Goal: Answer question/provide support: Share knowledge or assist other users

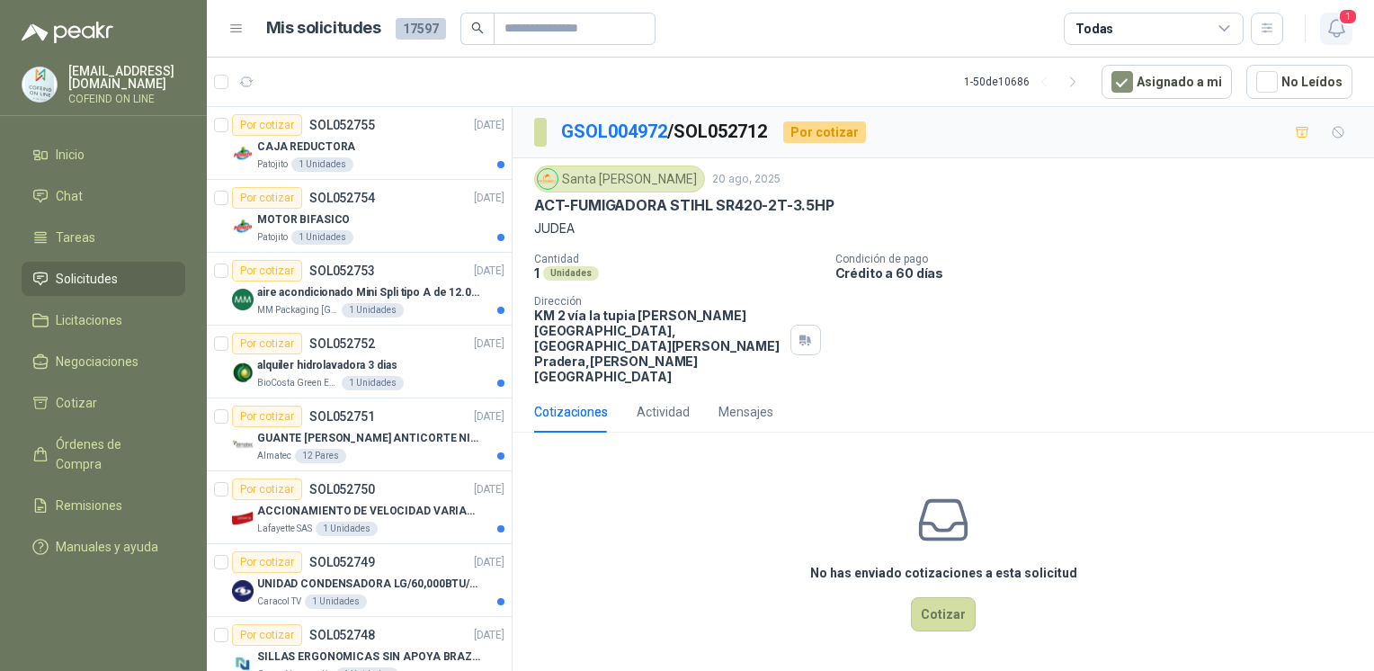
click at [1325, 37] on icon "button" at bounding box center [1336, 28] width 22 height 22
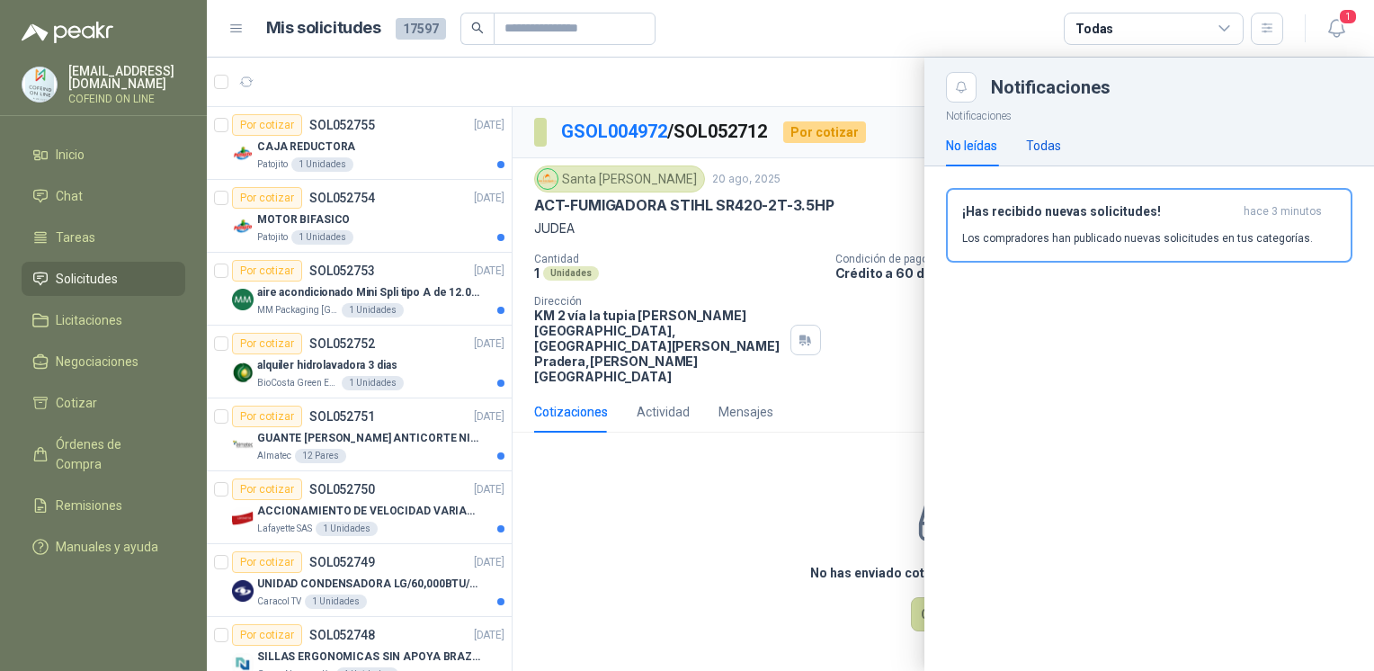
click at [1031, 146] on div "Todas" at bounding box center [1043, 146] width 35 height 20
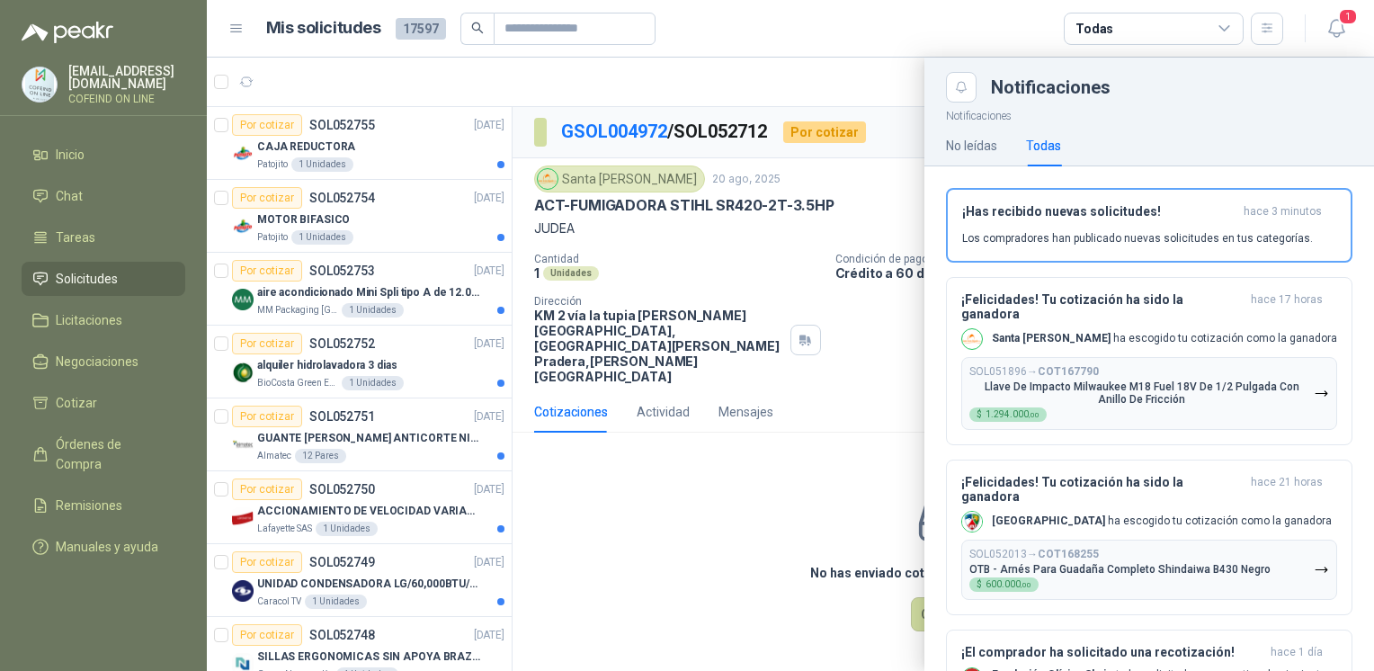
click at [695, 530] on div at bounding box center [790, 364] width 1167 height 613
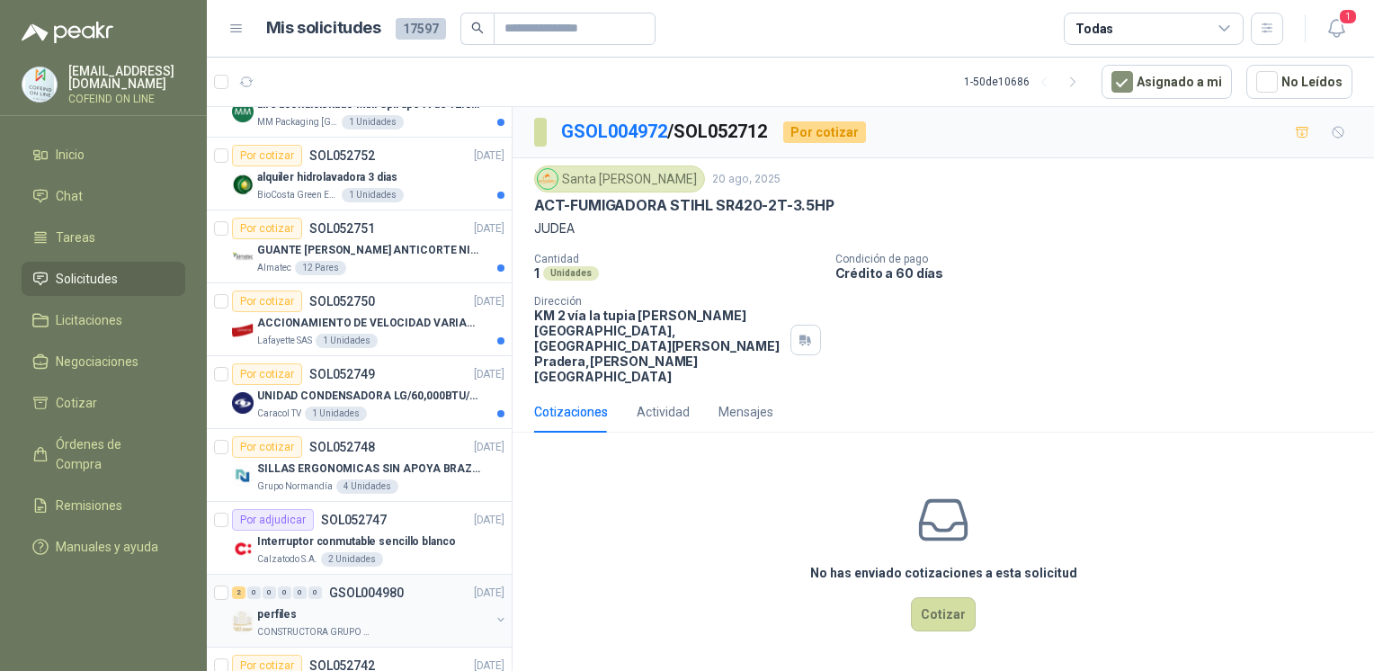
scroll to position [187, 0]
click at [381, 325] on p "ACCIONAMIENTO DE VELOCIDAD VARIABLE" at bounding box center [369, 324] width 224 height 17
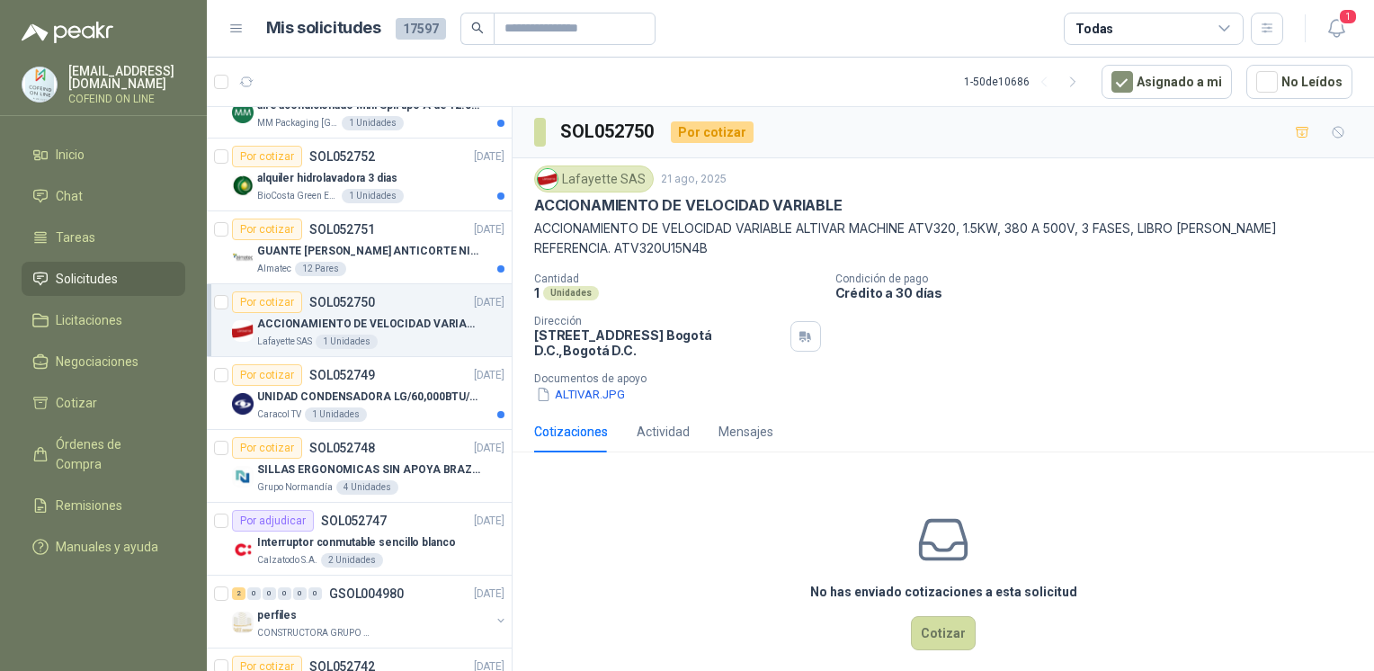
click at [578, 406] on div "Lafayette SAS 21 ago, 2025 ACCIONAMIENTO DE VELOCIDAD VARIABLE ACCIONAMIENTO DE…" at bounding box center [942, 284] width 861 height 253
click at [568, 396] on button "ALTIVAR.JPG" at bounding box center [580, 394] width 93 height 19
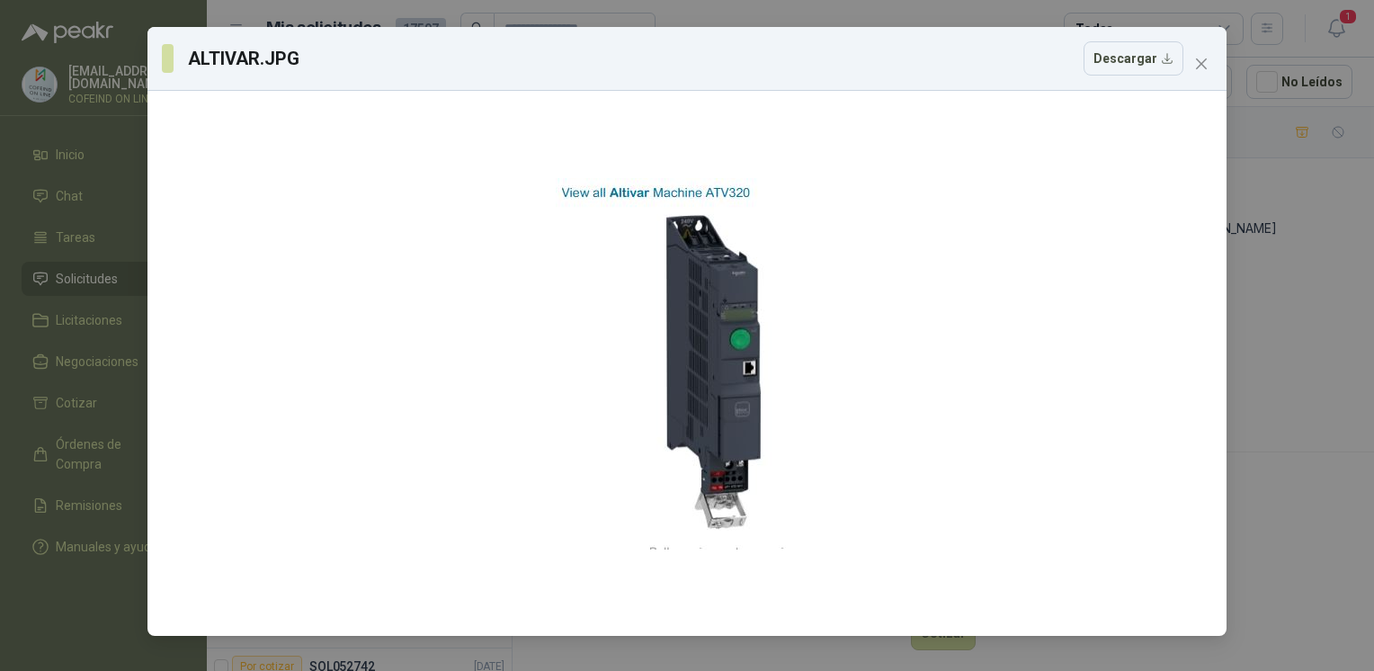
click at [1290, 426] on div "ALTIVAR.JPG Descargar" at bounding box center [687, 335] width 1374 height 671
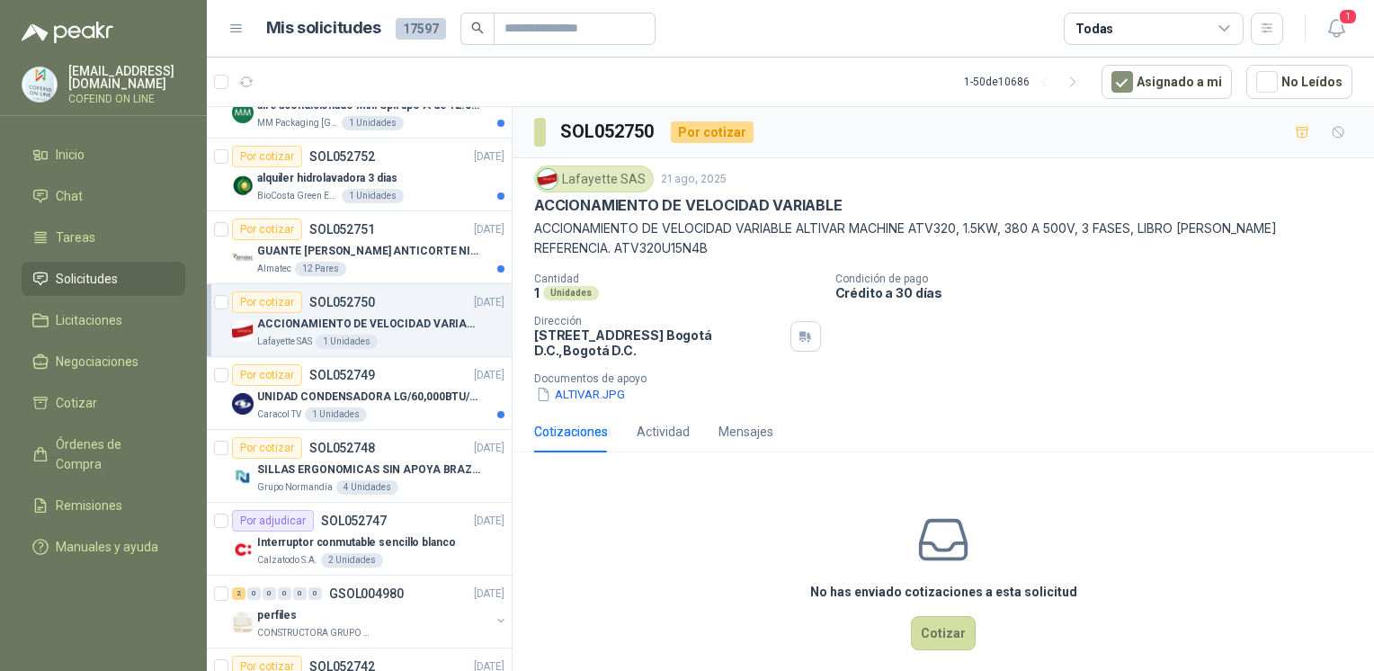
click at [1290, 426] on body "osnaider564@gmail.com COFEIND ON LINE Inicio Chat Tareas Solicitudes Licitacion…" at bounding box center [687, 335] width 1374 height 671
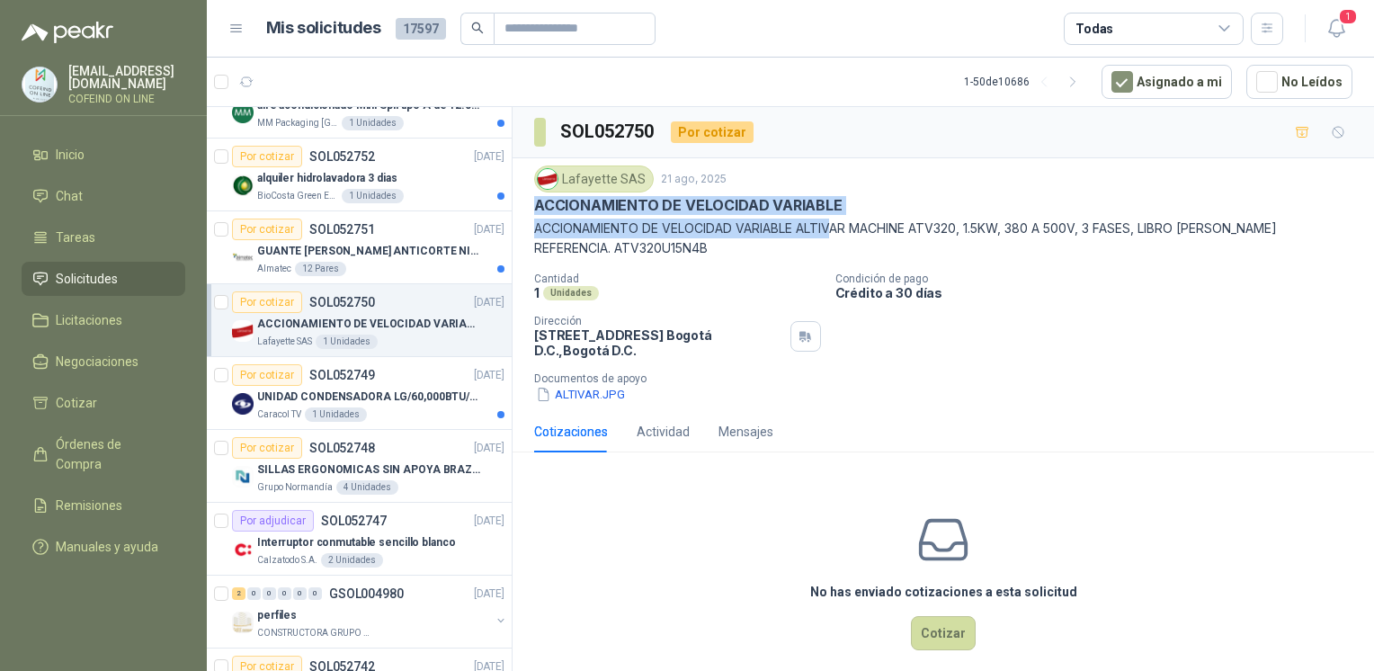
drag, startPoint x: 519, startPoint y: 204, endPoint x: 840, endPoint y: 218, distance: 321.3
click at [840, 218] on div "Lafayette SAS 21 ago, 2025 ACCIONAMIENTO DE VELOCIDAD VARIABLE ACCIONAMIENTO DE…" at bounding box center [942, 284] width 861 height 253
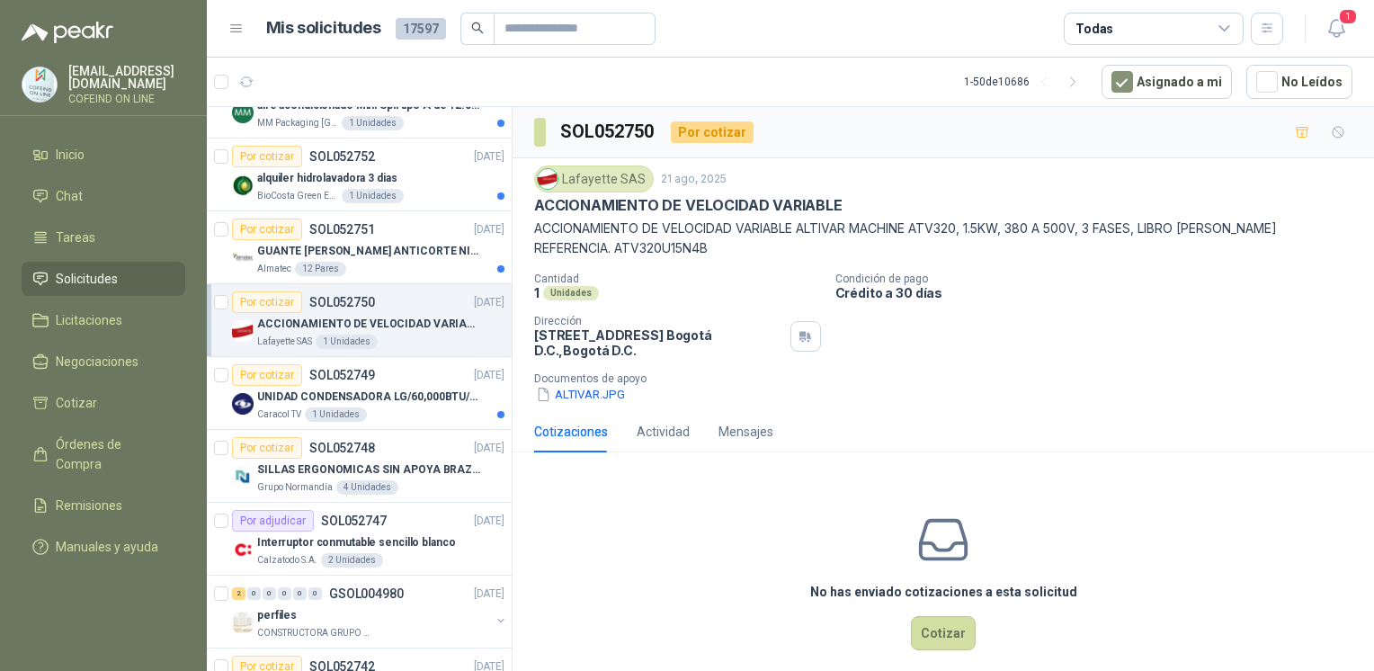
drag, startPoint x: 840, startPoint y: 218, endPoint x: 784, endPoint y: 277, distance: 80.8
click at [784, 277] on p "Cantidad" at bounding box center [677, 278] width 287 height 13
drag, startPoint x: 771, startPoint y: 240, endPoint x: 1010, endPoint y: 236, distance: 238.3
click at [1010, 236] on div "Lafayette SAS 21 ago, 2025 ACCIONAMIENTO DE VELOCIDAD VARIABLE ACCIONAMIENTO DE…" at bounding box center [942, 284] width 861 height 253
copy p "ACCIONAMIENTO DE VELOCIDAD VARIABLE ALTIVAR MACHINE ATV320, 1.5KW"
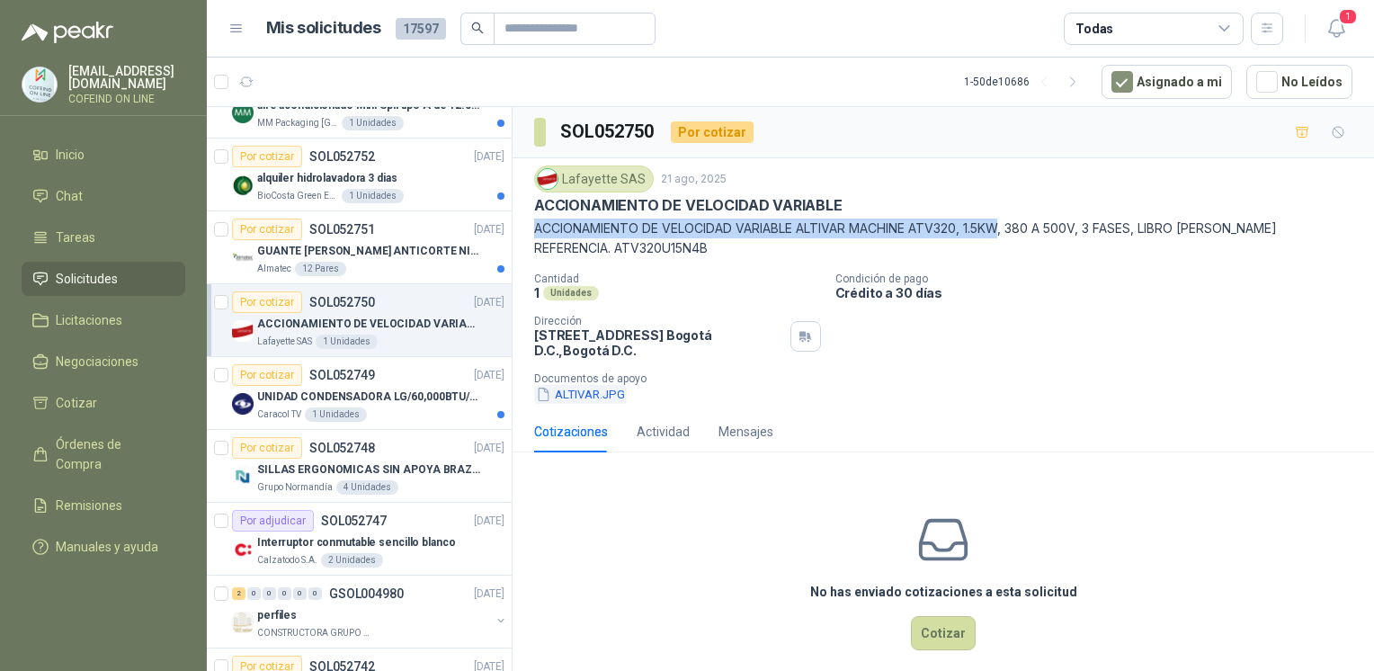
click at [606, 385] on button "ALTIVAR.JPG" at bounding box center [580, 394] width 93 height 19
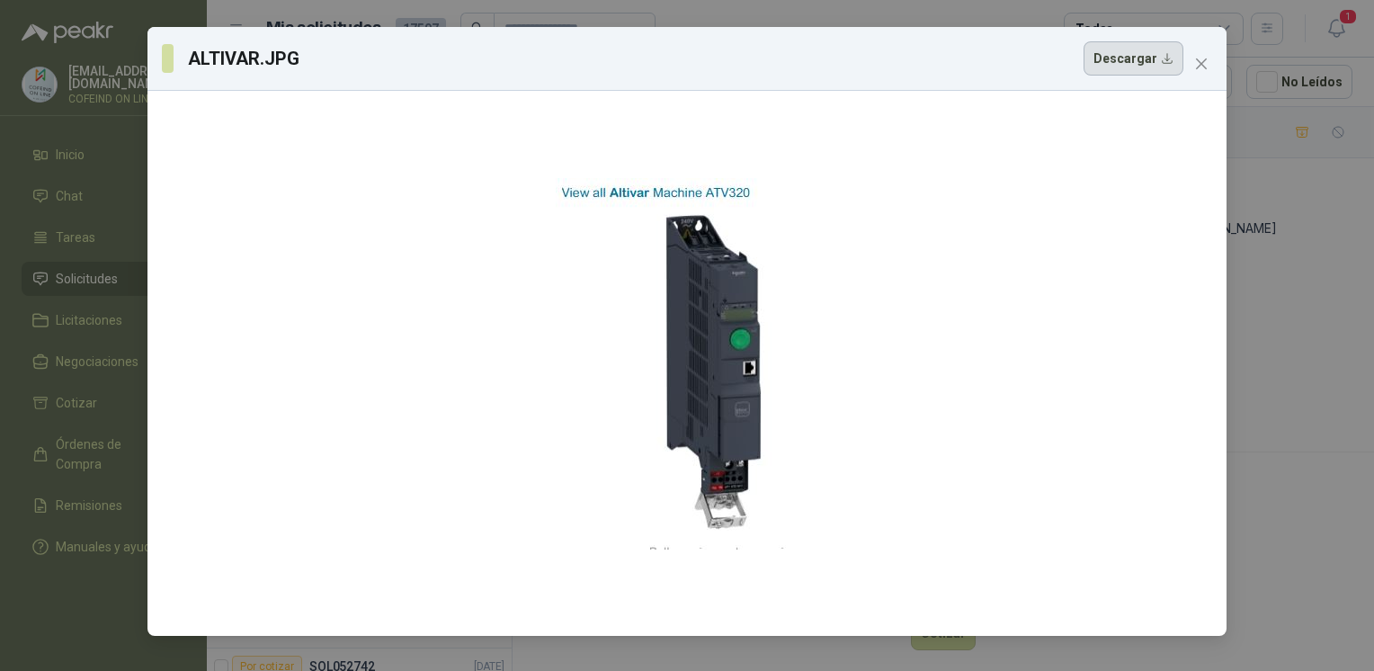
click at [1136, 53] on button "Descargar" at bounding box center [1133, 58] width 100 height 34
click at [1265, 286] on div "ALTIVAR.JPG Descargar" at bounding box center [687, 335] width 1374 height 671
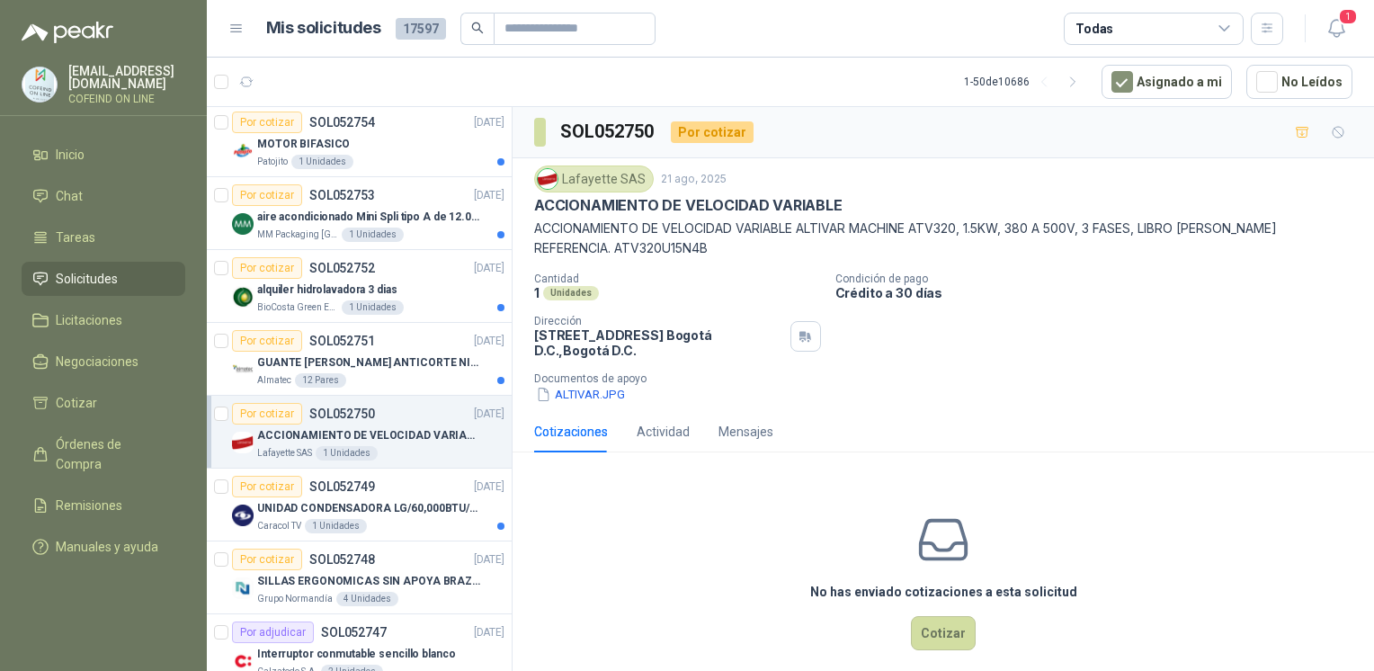
scroll to position [12, 0]
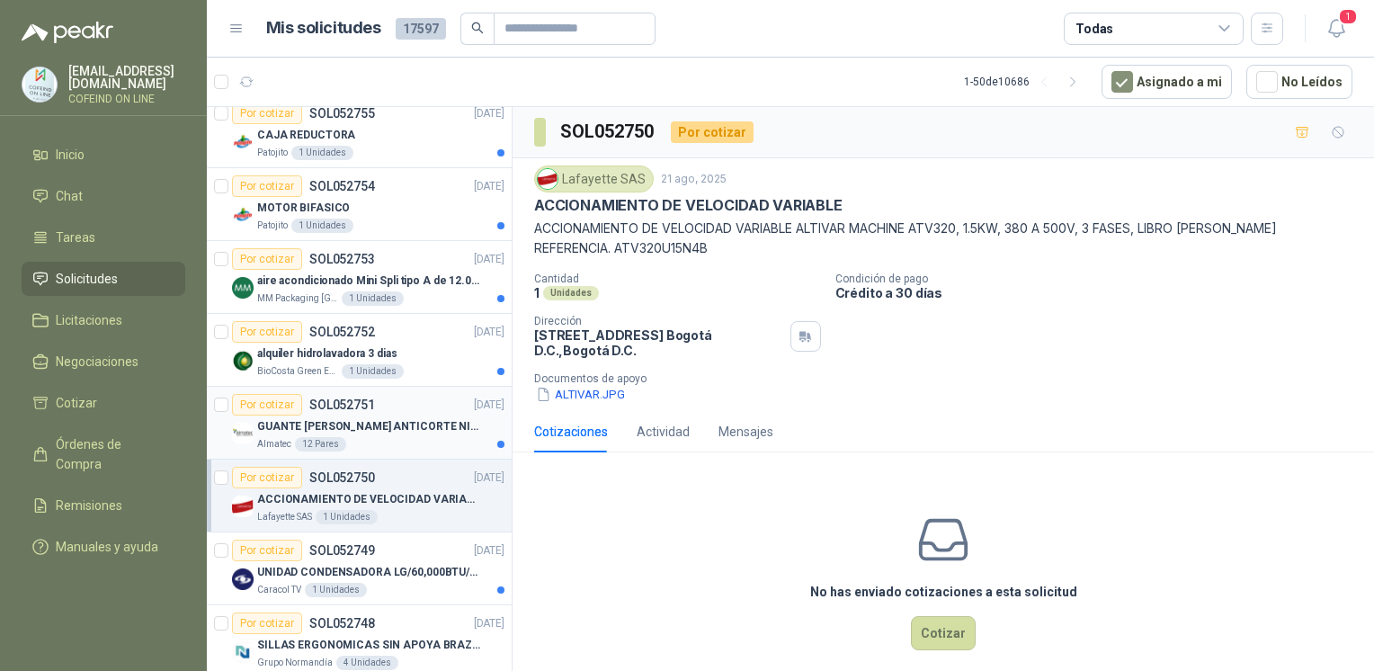
click at [390, 418] on p "GUANTE KIM NERIO ANTICORTE NIV 5 TALLA L" at bounding box center [369, 426] width 224 height 17
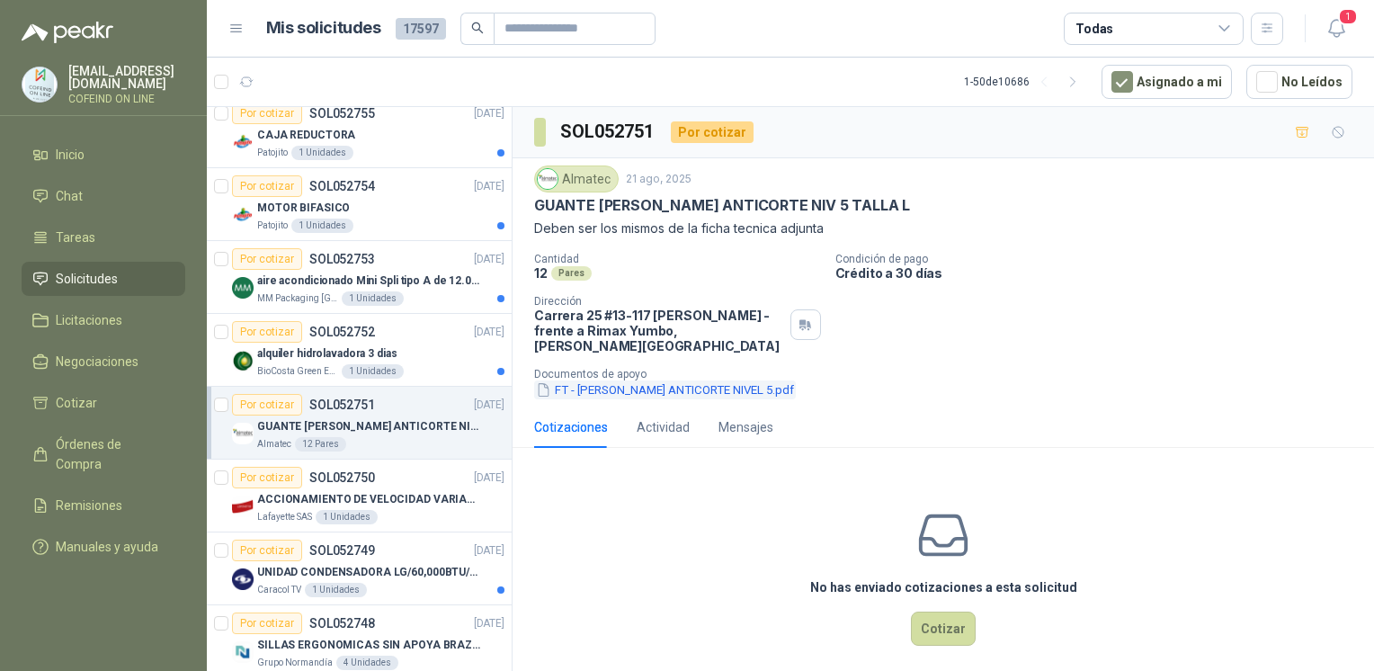
click at [690, 380] on button "FT - KIM NERIO ANTICORTE NIVEL 5.pdf" at bounding box center [665, 389] width 262 height 19
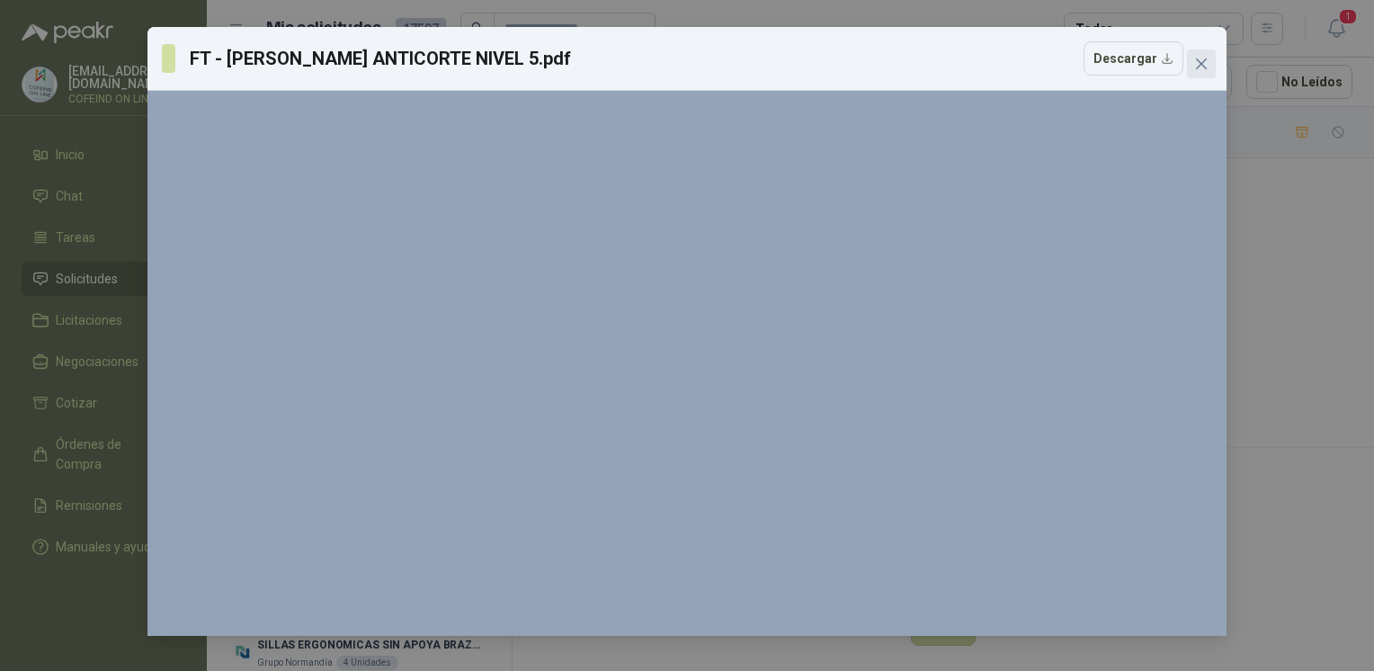
click at [1199, 66] on icon "close" at bounding box center [1201, 63] width 11 height 11
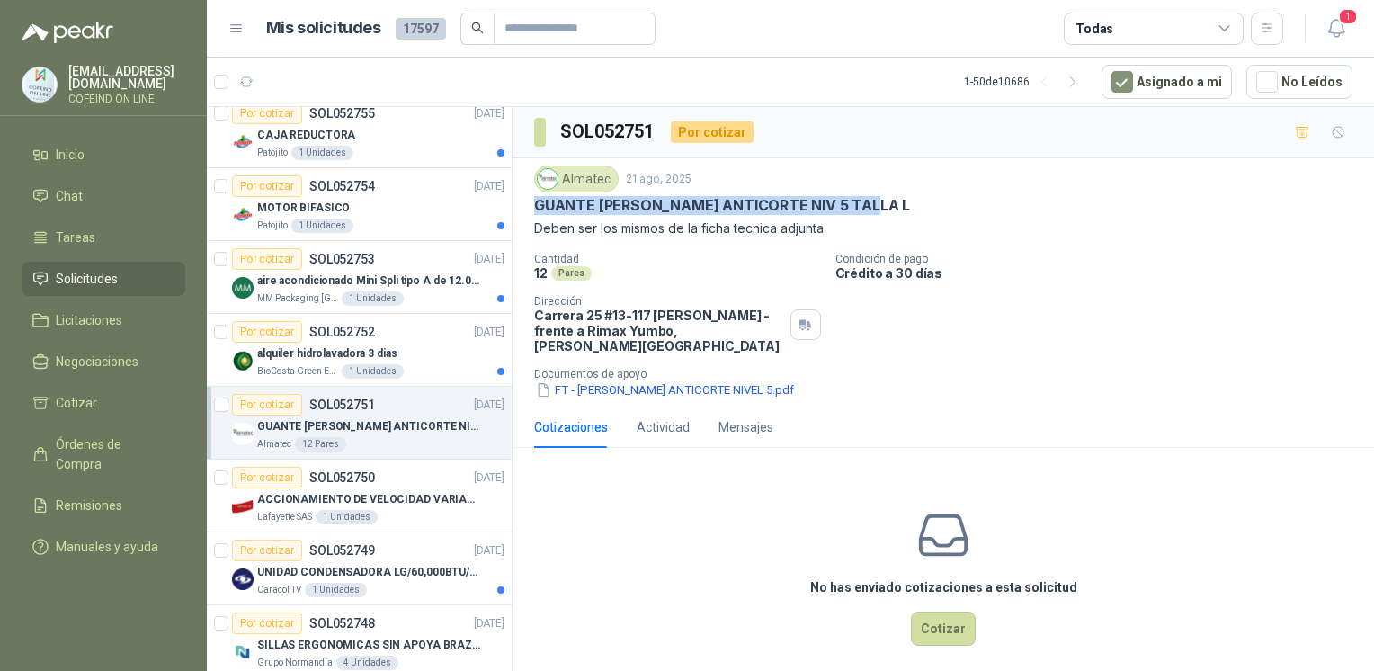
drag, startPoint x: 529, startPoint y: 203, endPoint x: 888, endPoint y: 209, distance: 359.7
click at [888, 209] on div "Almatec 21 ago, 2025 GUANTE KIM NERIO ANTICORTE NIV 5 TALLA L Deben ser los mis…" at bounding box center [942, 282] width 861 height 248
click at [613, 380] on button "FT - KIM NERIO ANTICORTE NIVEL 5.pdf" at bounding box center [665, 389] width 262 height 19
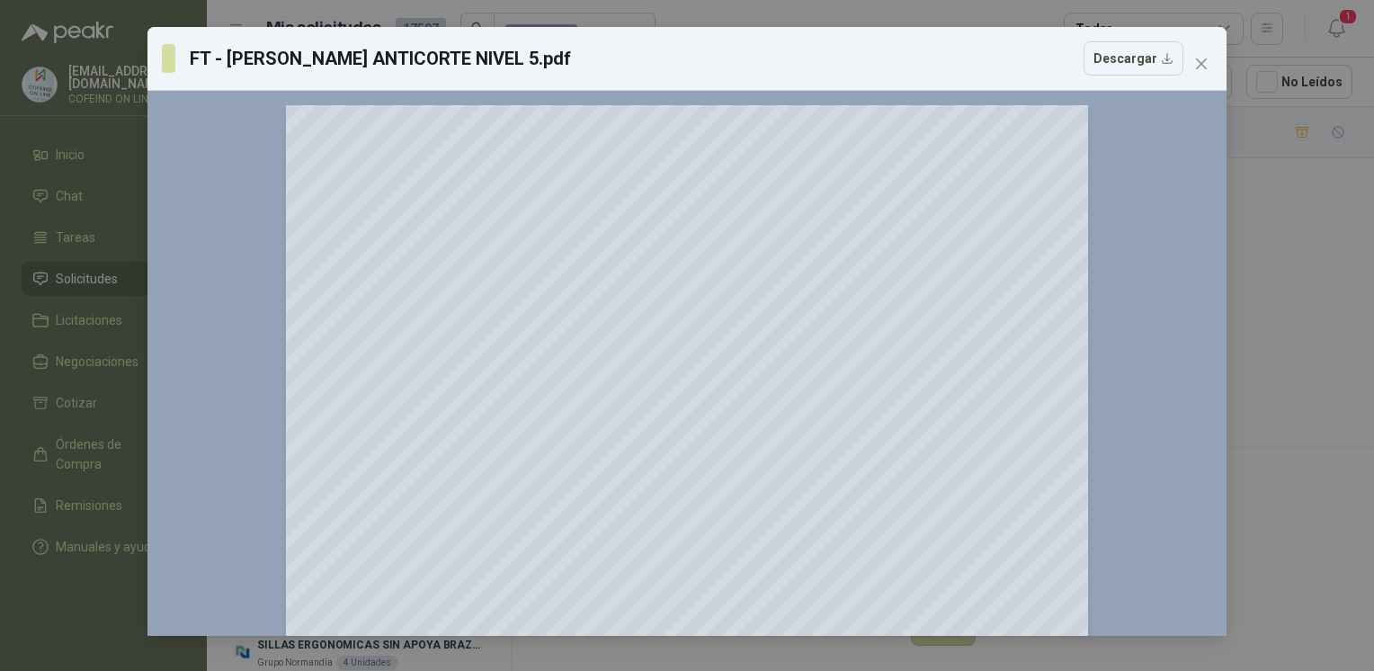
click at [1337, 372] on div "FT - KIM NERIO ANTICORTE NIVEL 5.pdf Descargar 150 %" at bounding box center [687, 335] width 1374 height 671
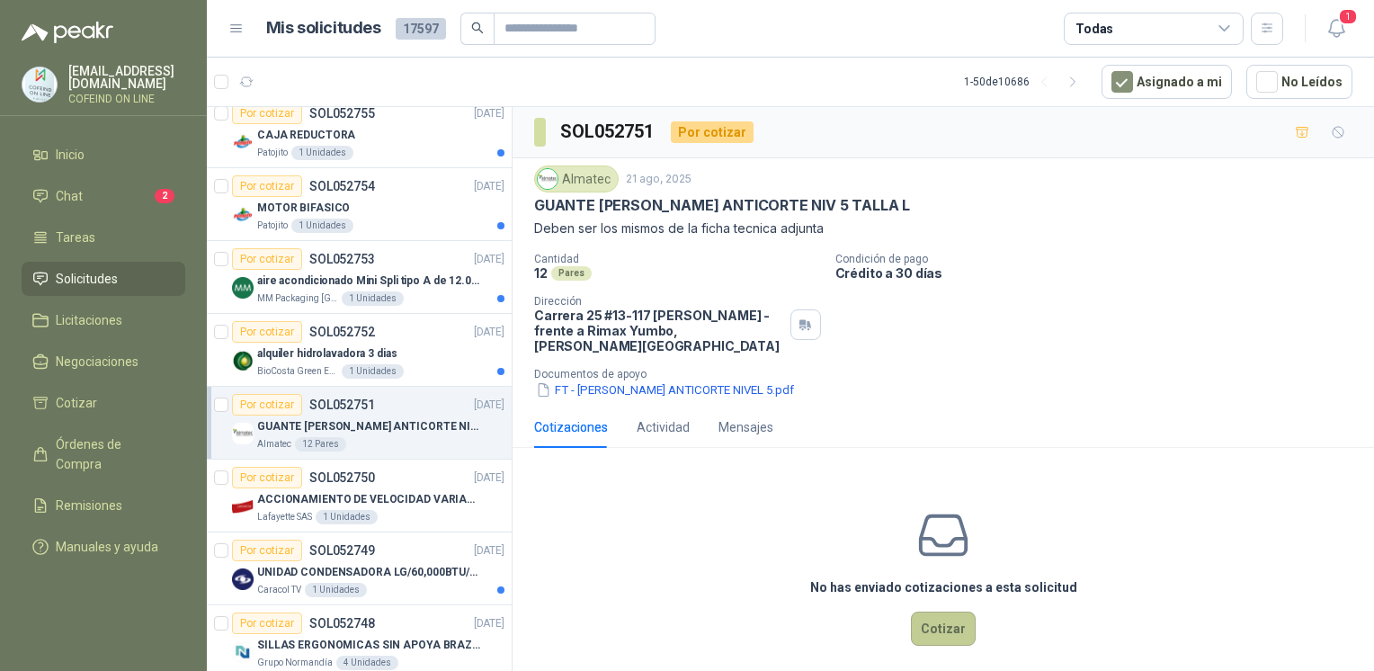
click at [950, 611] on button "Cotizar" at bounding box center [943, 628] width 65 height 34
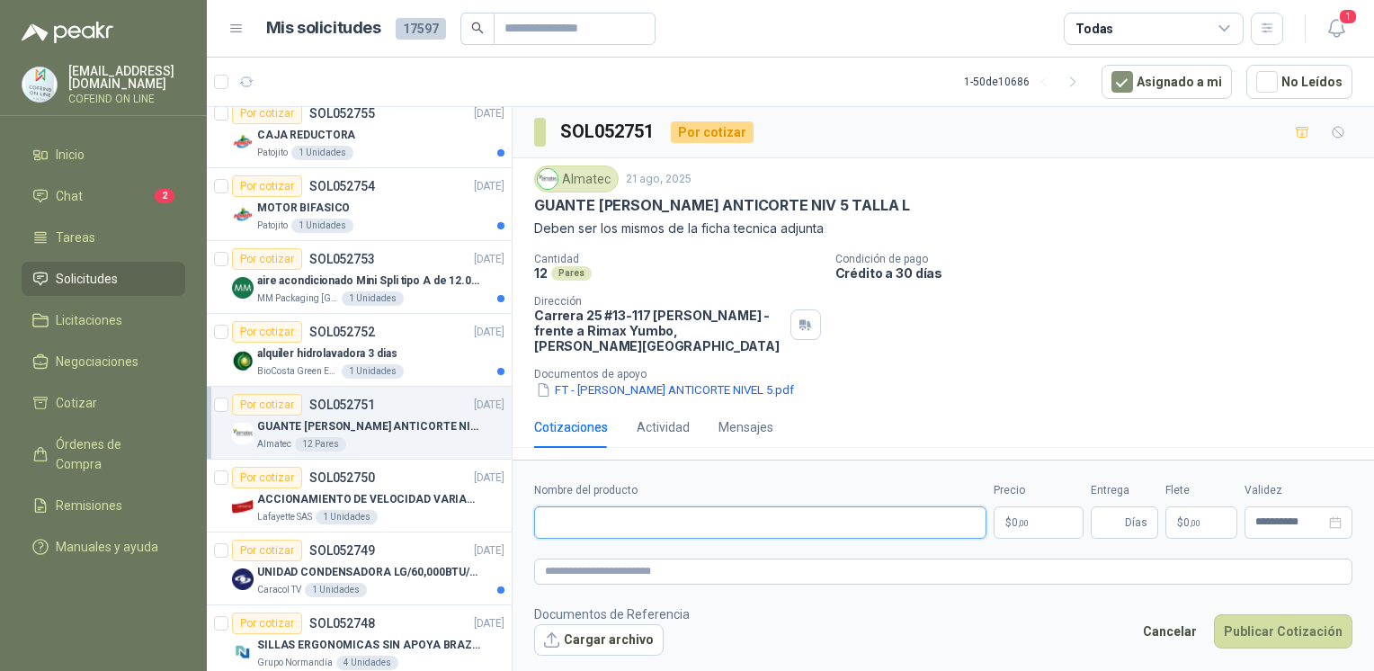
click at [700, 506] on input "Nombre del producto" at bounding box center [760, 522] width 452 height 32
paste input "**********"
type input "**********"
click at [381, 357] on p "alquiler hidrolavadora 3 dias" at bounding box center [327, 353] width 140 height 17
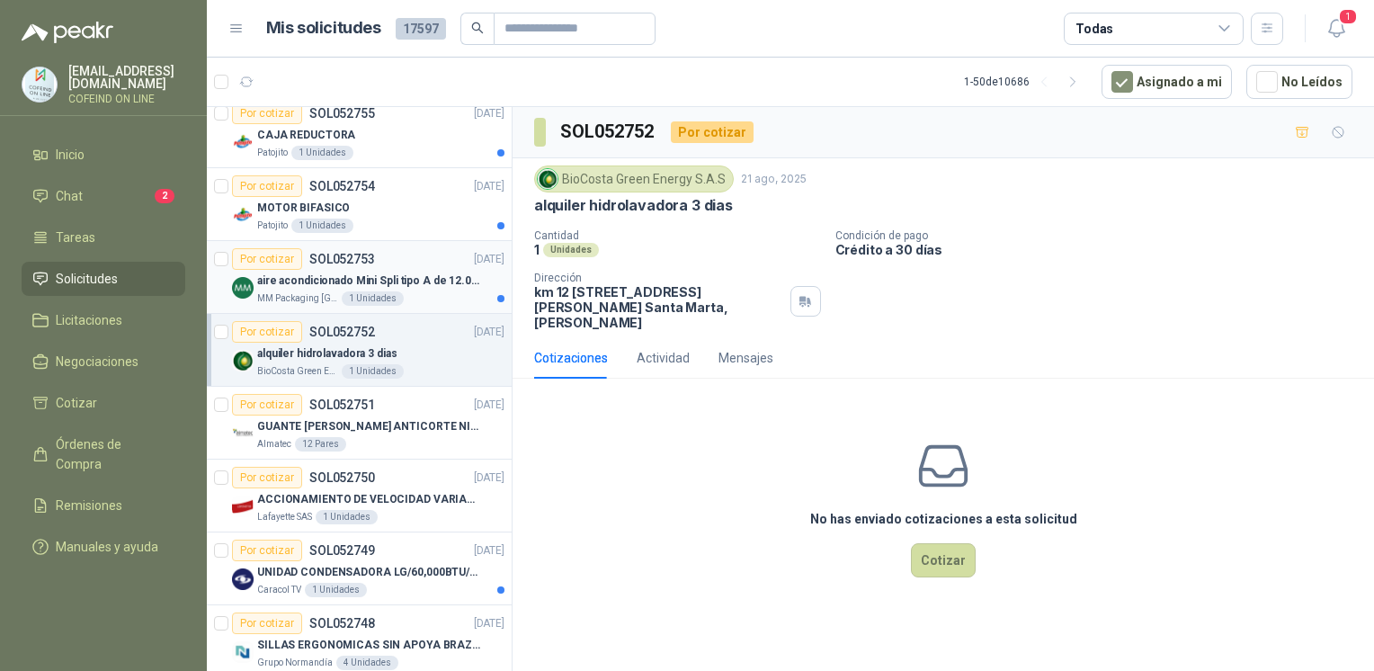
click at [356, 281] on p "aire acondicionado Mini Spli tipo A de 12.000 BTU." at bounding box center [369, 280] width 224 height 17
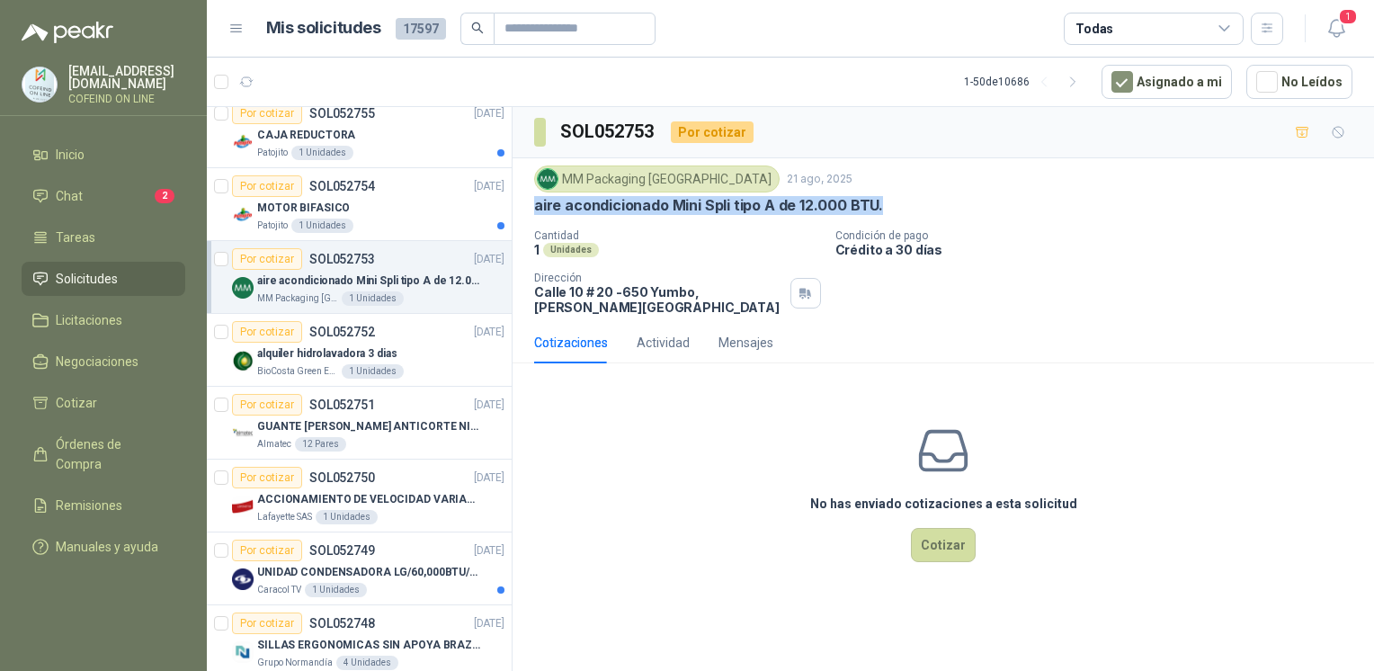
drag, startPoint x: 888, startPoint y: 200, endPoint x: 528, endPoint y: 207, distance: 360.6
click at [528, 207] on div "MM Packaging Colombia 21 ago, 2025 aire acondicionado Mini Spli tipo A de 12.00…" at bounding box center [942, 240] width 861 height 164
click at [953, 545] on button "Cotizar" at bounding box center [943, 545] width 65 height 34
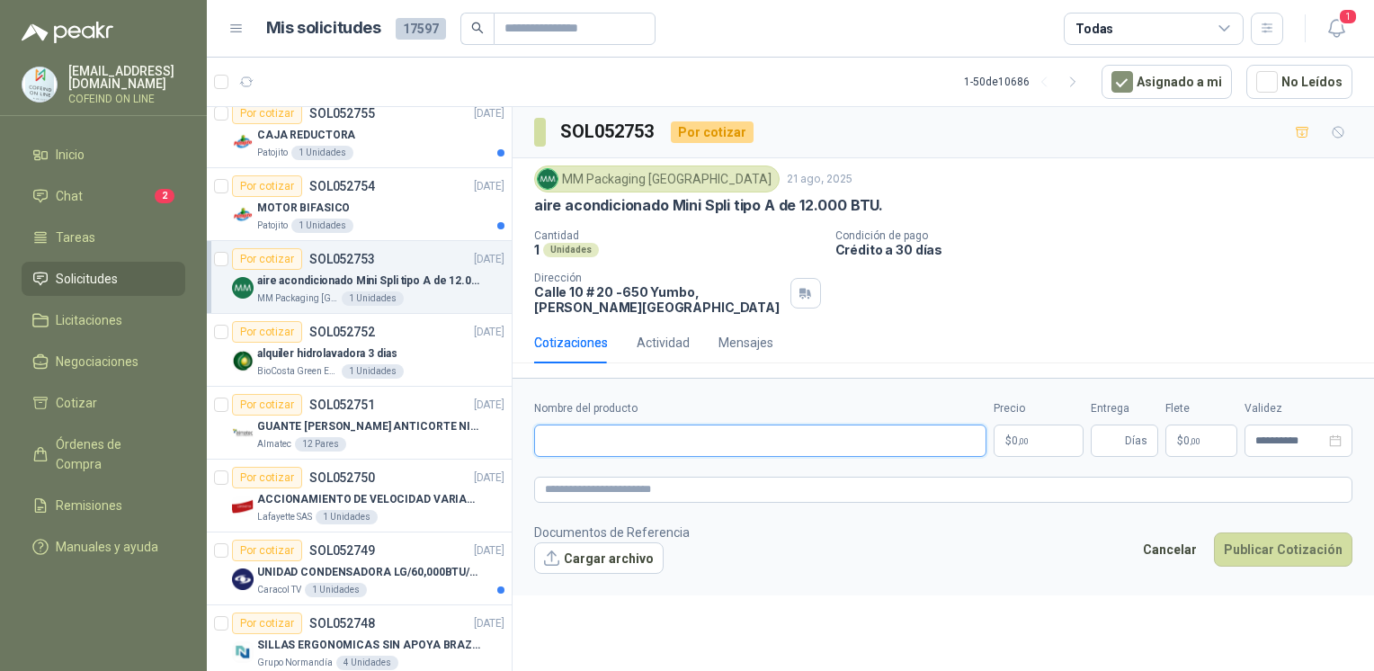
click at [708, 443] on input "Nombre del producto" at bounding box center [760, 440] width 452 height 32
paste input "**********"
type input "**********"
click at [611, 556] on button "Cargar archivo" at bounding box center [598, 558] width 129 height 32
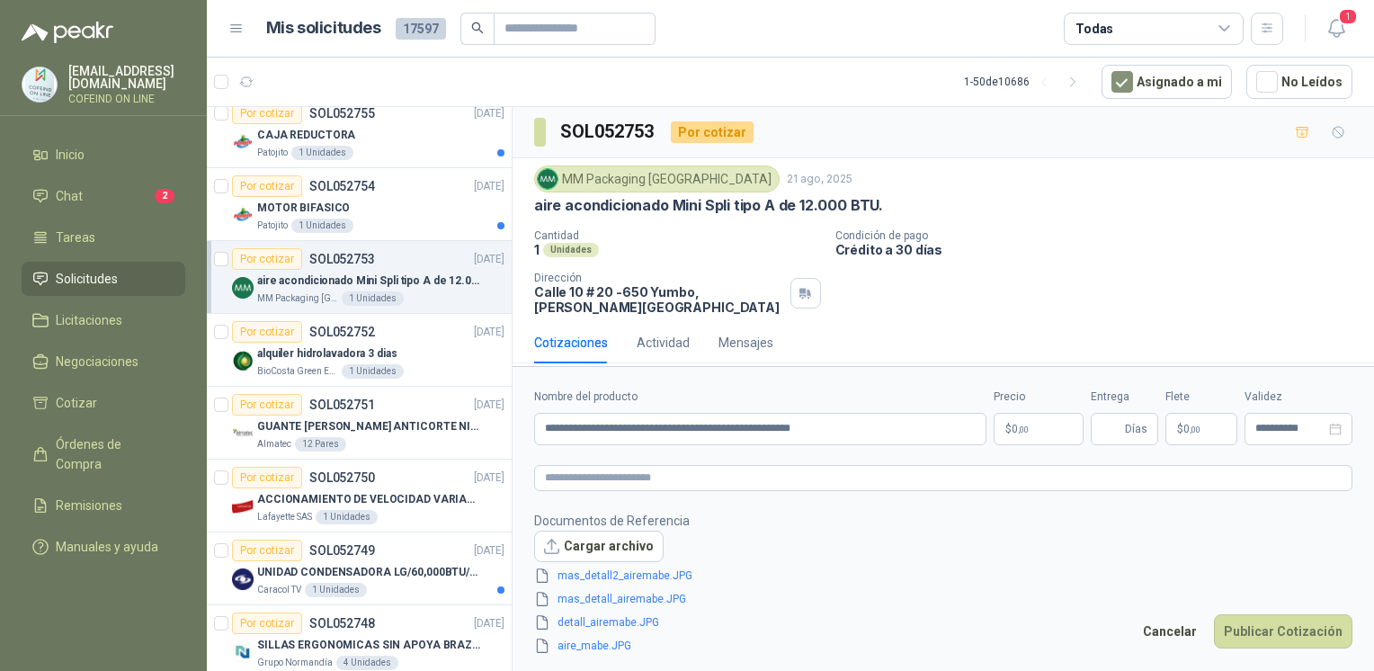
click at [1018, 431] on body "osnaider564@gmail.com COFEIND ON LINE Inicio Chat 2 Tareas Solicitudes Licitaci…" at bounding box center [687, 335] width 1374 height 671
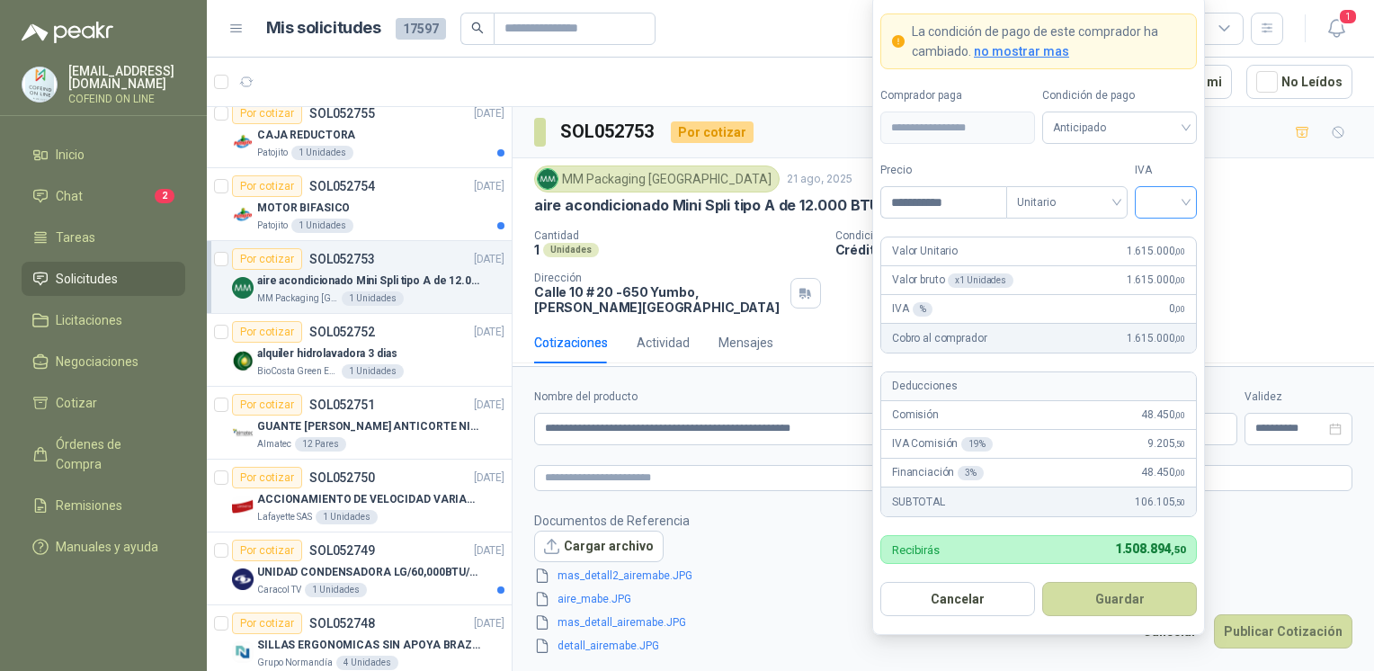
click at [1138, 192] on div at bounding box center [1166, 202] width 62 height 32
type input "**********"
click at [1169, 293] on div "0%" at bounding box center [1165, 299] width 33 height 20
click at [1117, 613] on button "Guardar" at bounding box center [1119, 599] width 155 height 34
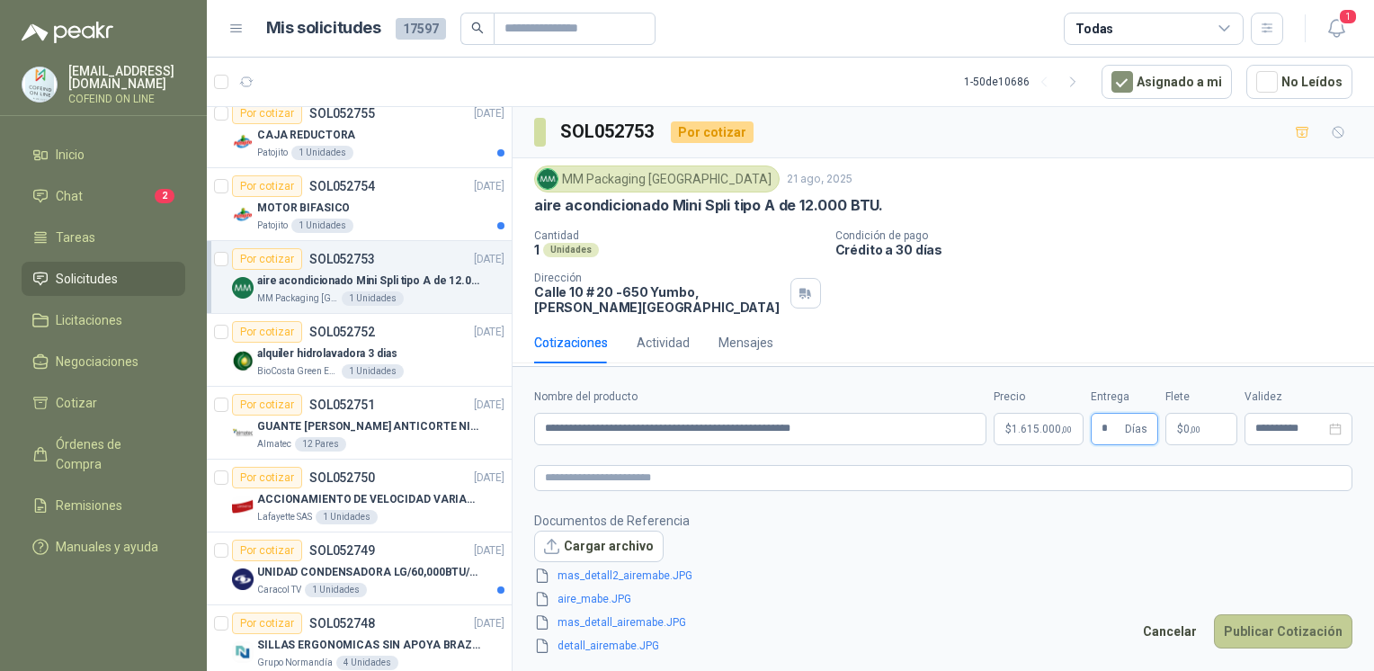
type input "*"
click at [1277, 641] on button "Publicar Cotización" at bounding box center [1283, 631] width 138 height 34
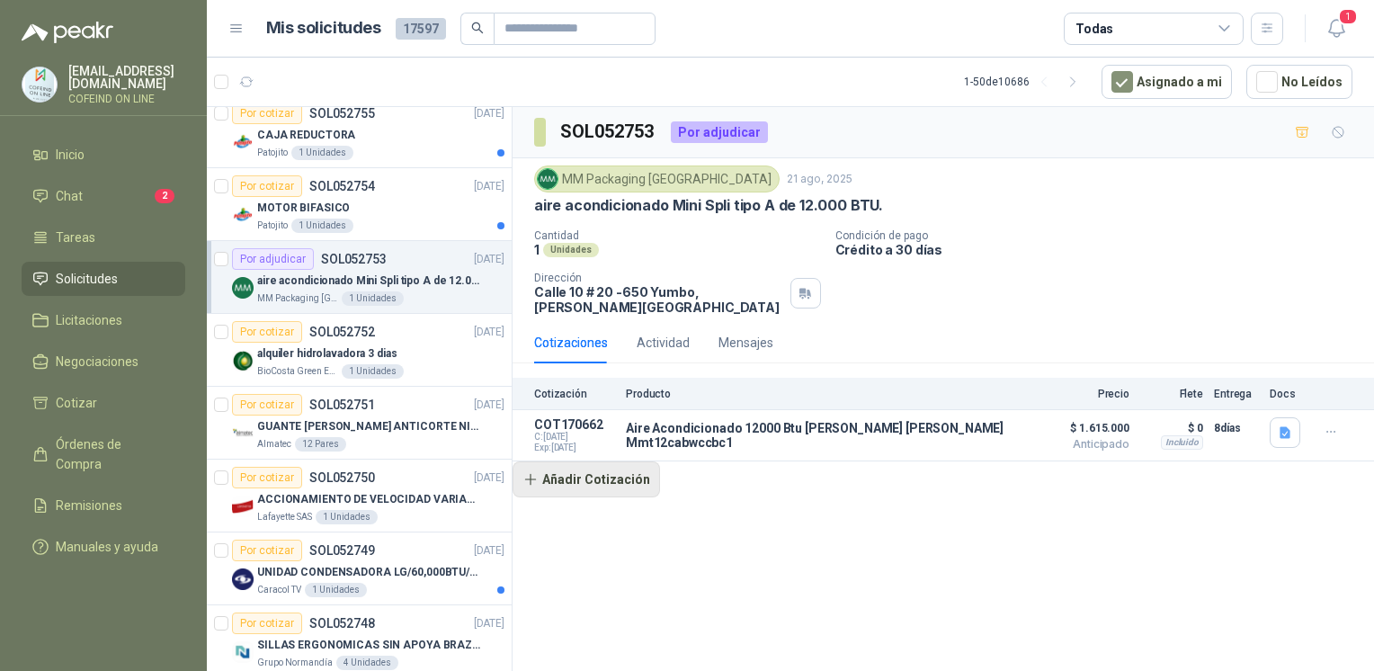
click at [583, 477] on button "Añadir Cotización" at bounding box center [585, 479] width 147 height 36
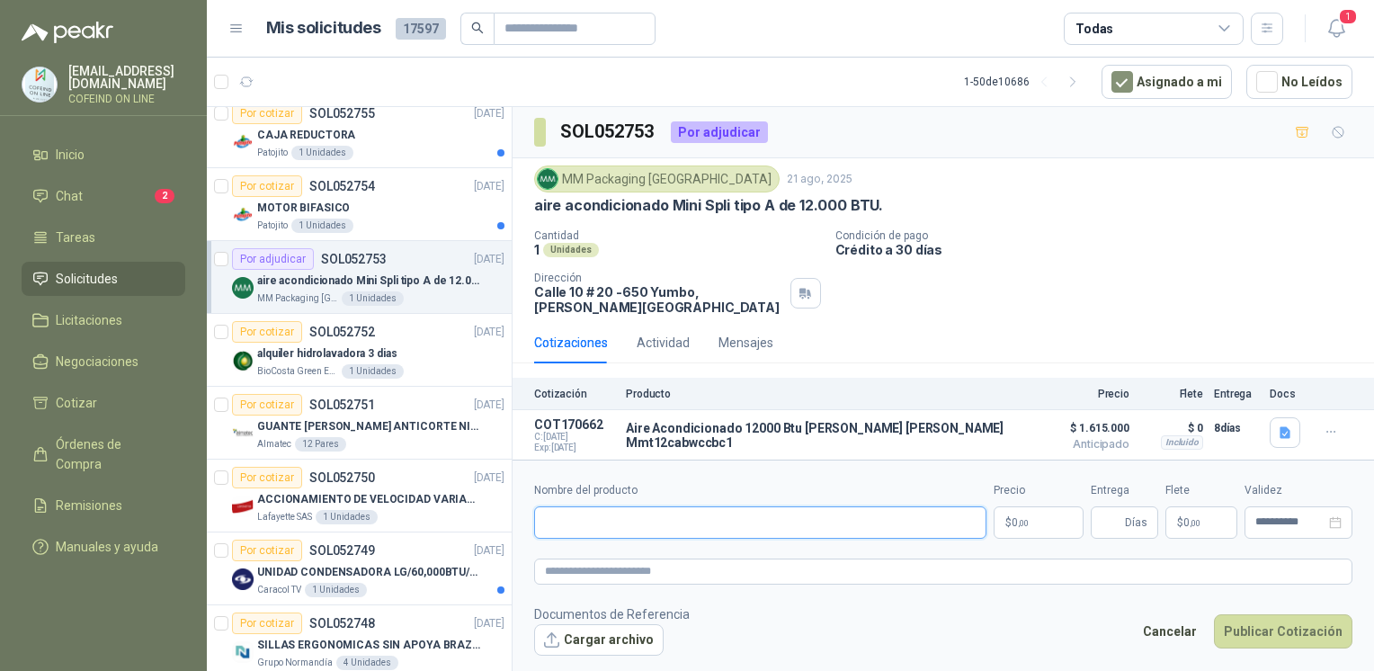
click at [610, 513] on input "Nombre del producto" at bounding box center [760, 522] width 452 height 32
paste input "**********"
drag, startPoint x: 805, startPoint y: 531, endPoint x: 460, endPoint y: 556, distance: 345.2
click at [460, 556] on div "Por cotizar SOL052755 21/08/25 CAJA REDUCTORA Patojito 1 Unidades Por cotizar S…" at bounding box center [790, 391] width 1167 height 571
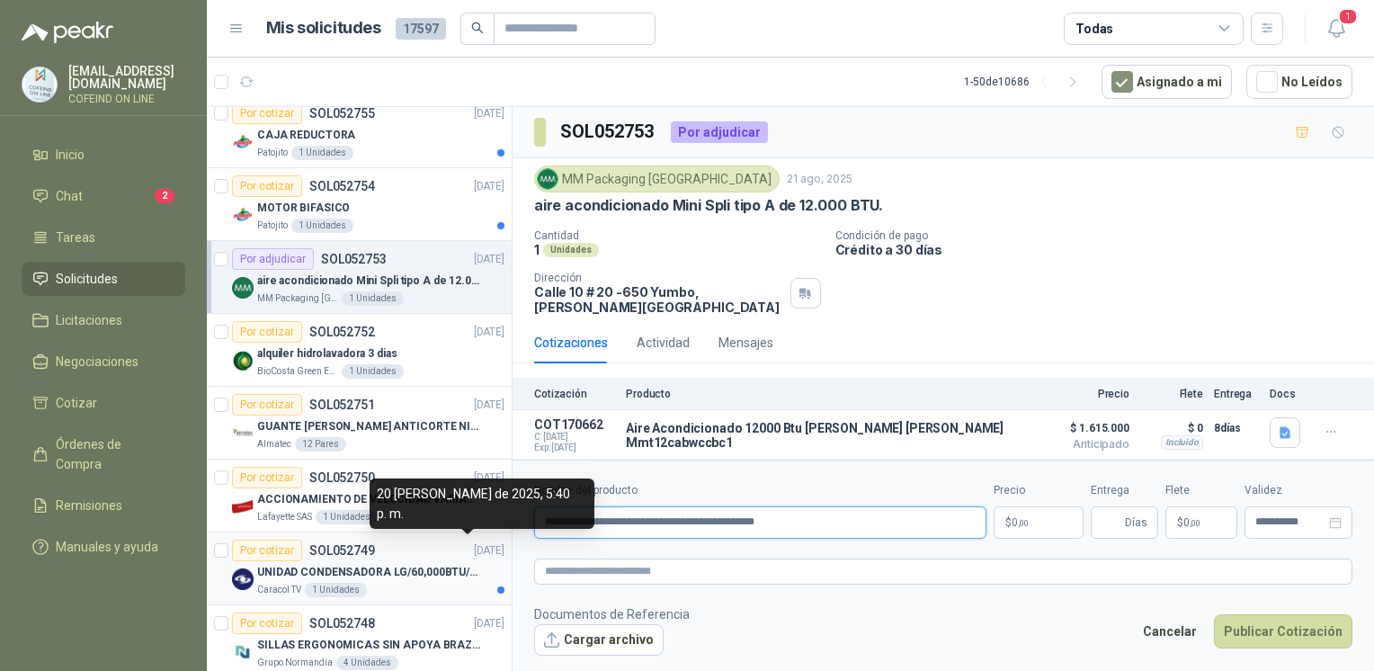
paste input "**********"
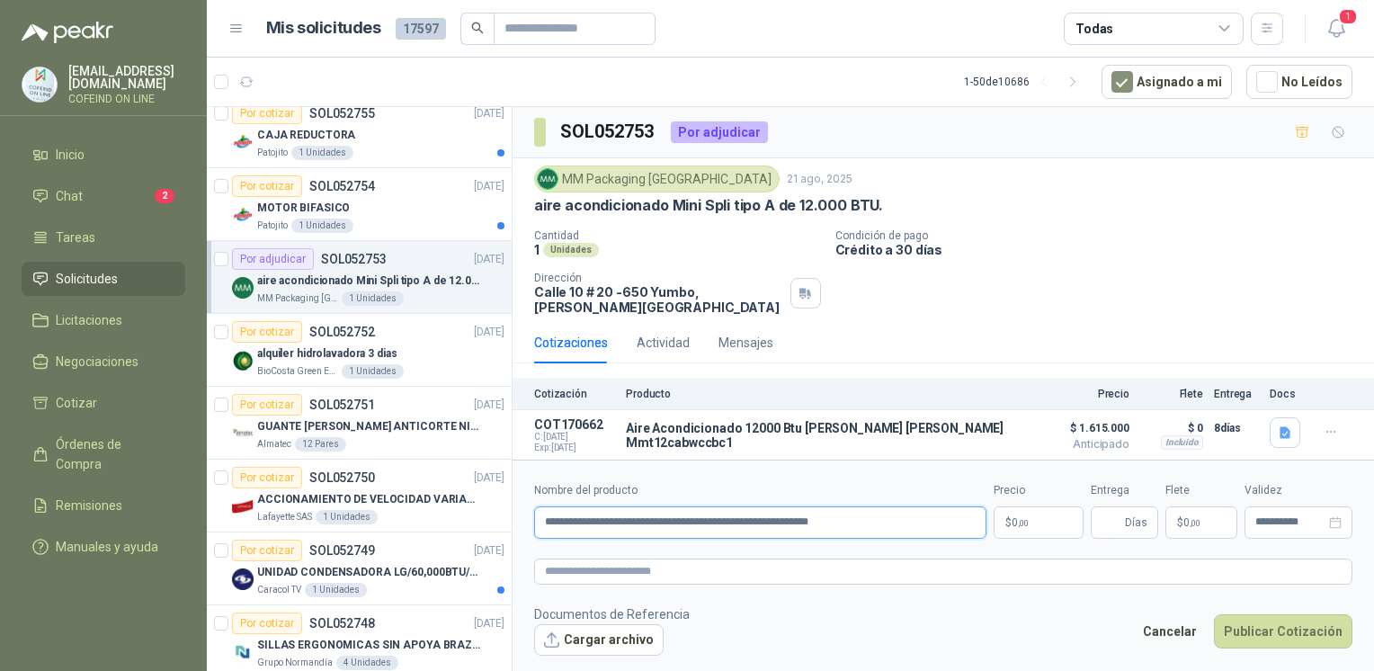
drag, startPoint x: 662, startPoint y: 531, endPoint x: 507, endPoint y: 545, distance: 155.2
click at [507, 545] on div "Por cotizar SOL052755 21/08/25 CAJA REDUCTORA Patojito 1 Unidades Por cotizar S…" at bounding box center [790, 391] width 1167 height 571
paste input "text"
click at [569, 523] on input "**********" at bounding box center [760, 522] width 452 height 32
type input "**********"
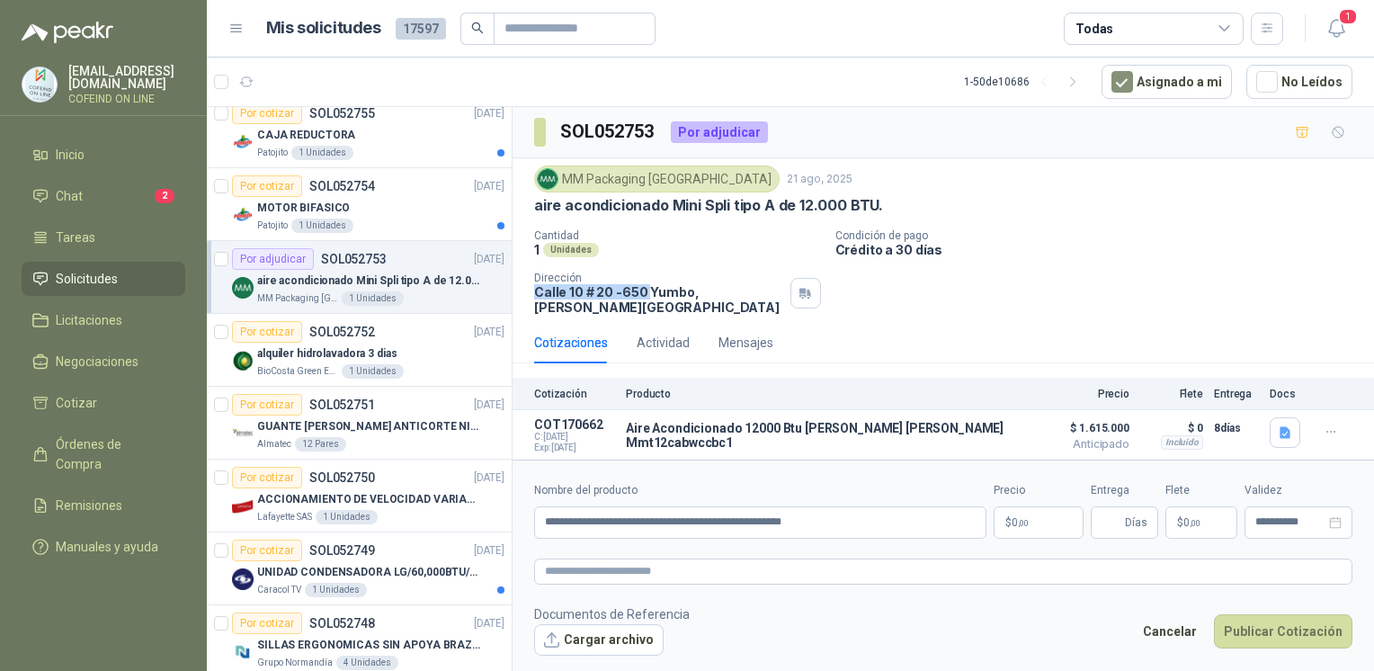
drag, startPoint x: 529, startPoint y: 292, endPoint x: 646, endPoint y: 298, distance: 117.9
click at [646, 298] on div "MM Packaging Colombia 21 ago, 2025 aire acondicionado Mini Spli tipo A de 12.00…" at bounding box center [942, 240] width 861 height 164
copy p "Calle 10 # 20 -650"
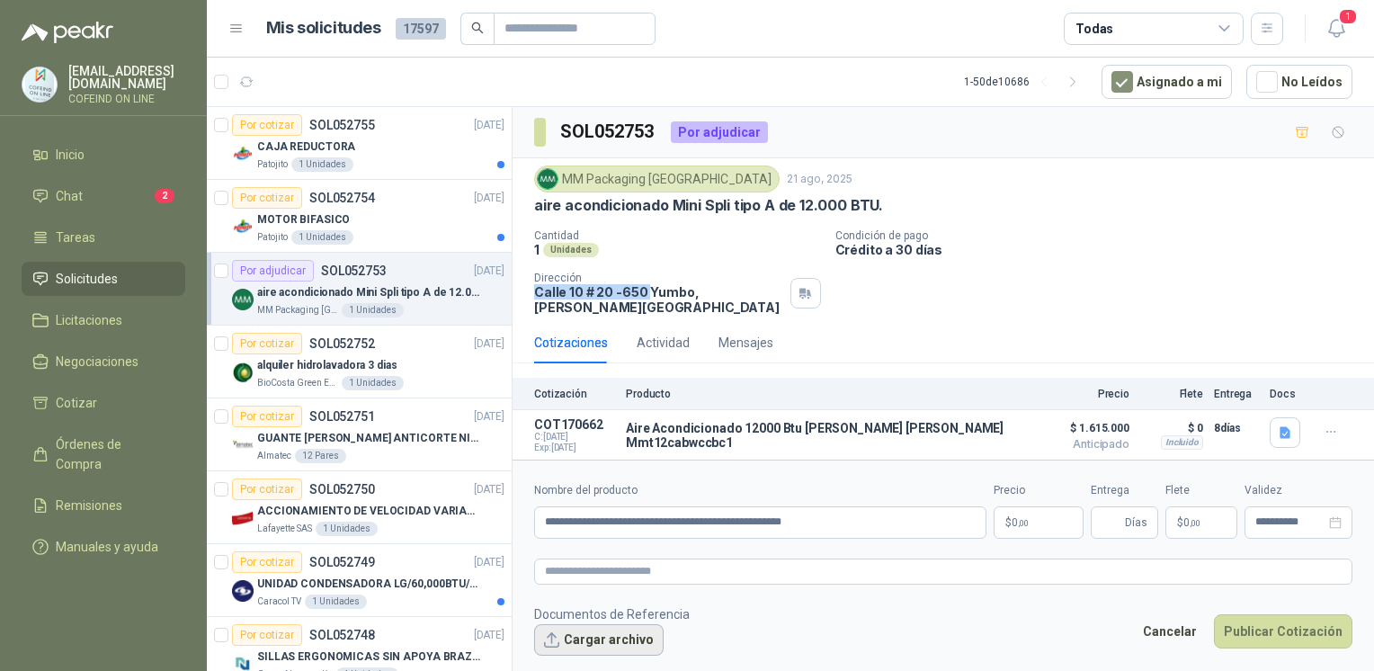
click at [619, 637] on button "Cargar archivo" at bounding box center [598, 640] width 129 height 32
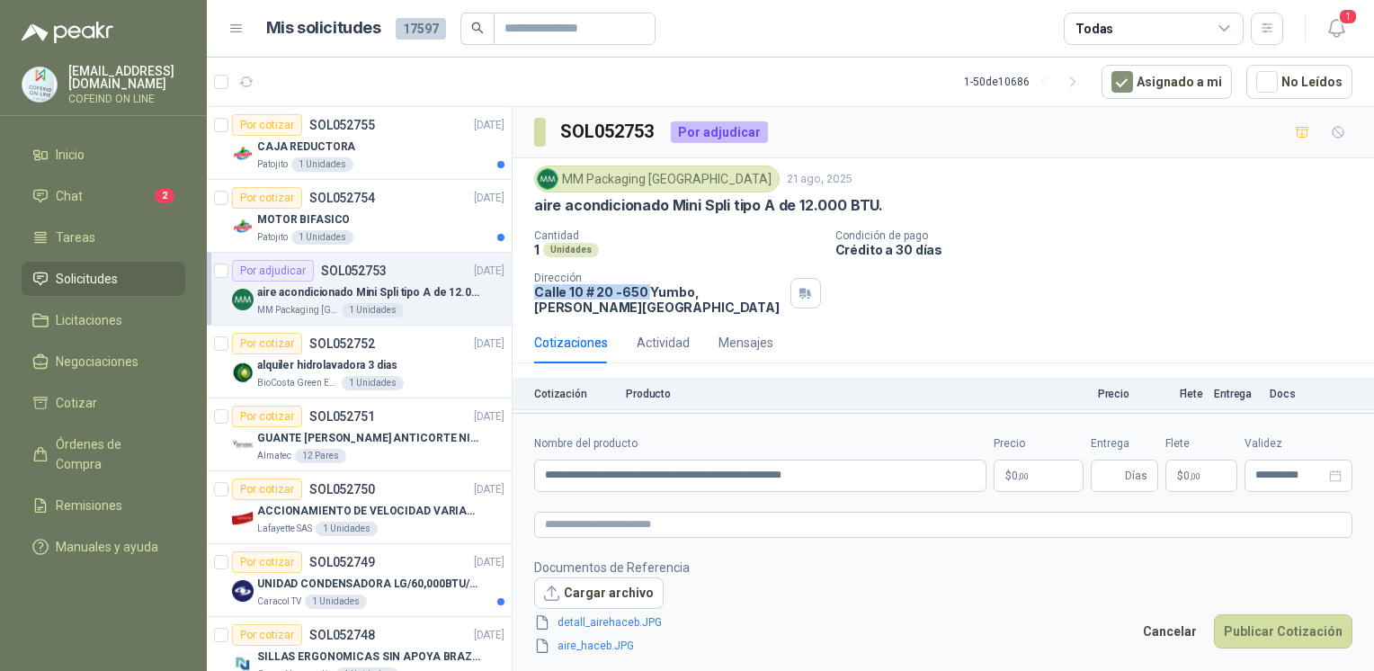
click at [1042, 485] on body "osnaider564@gmail.com COFEIND ON LINE Inicio Chat 2 Tareas Solicitudes Licitaci…" at bounding box center [687, 335] width 1374 height 671
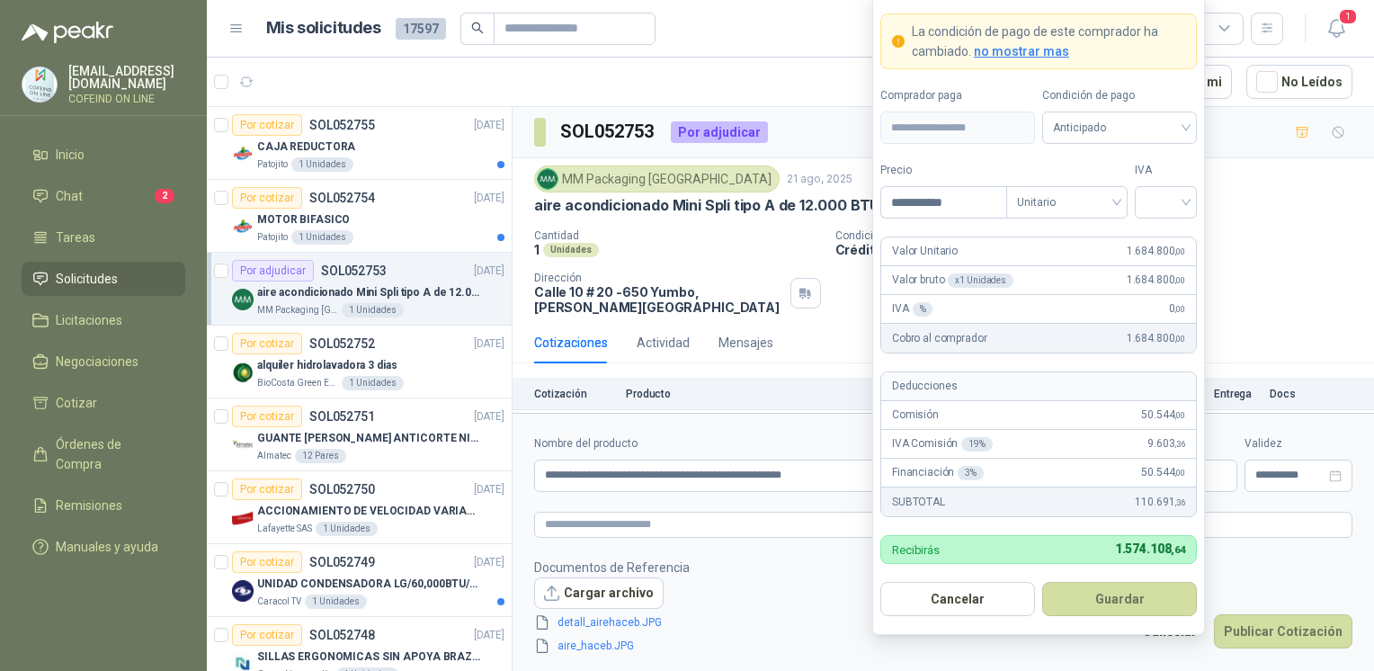
type input "**********"
click at [1187, 182] on div "IVA" at bounding box center [1166, 190] width 62 height 57
click at [1182, 200] on input "search" at bounding box center [1165, 200] width 40 height 27
click at [1166, 295] on div "0%" at bounding box center [1165, 299] width 33 height 20
click at [1100, 599] on button "Guardar" at bounding box center [1119, 599] width 155 height 34
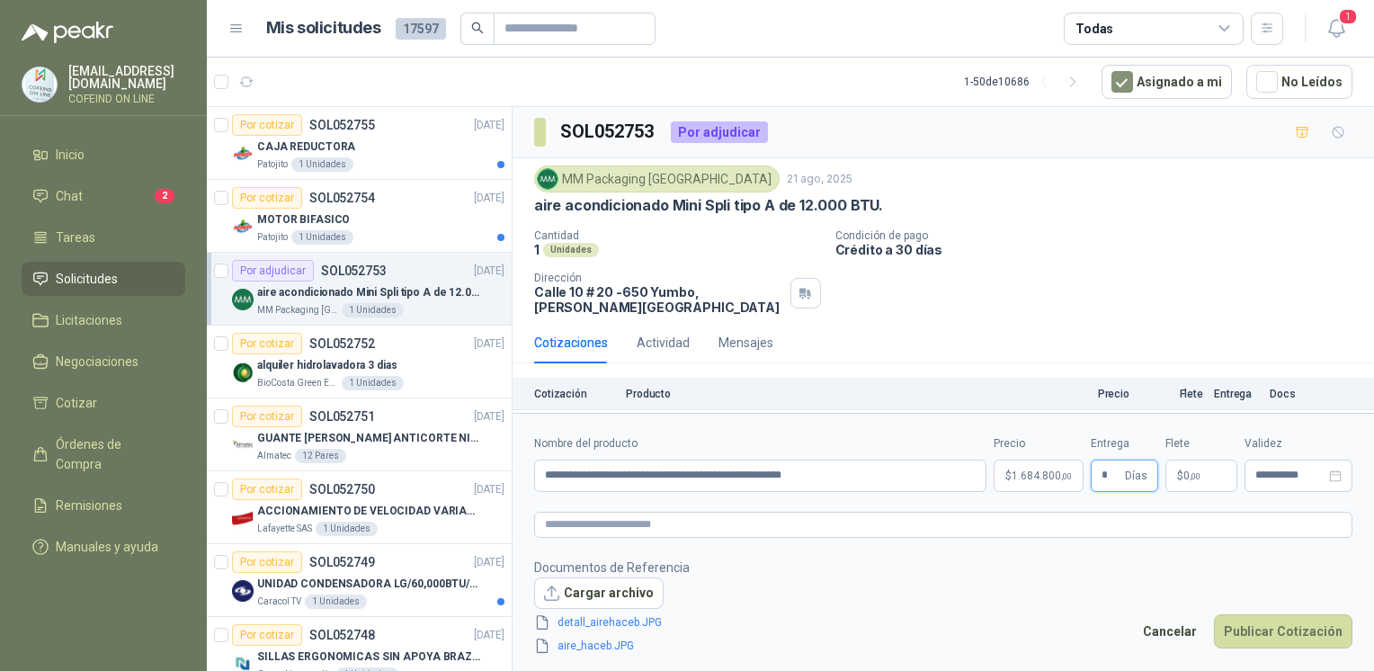
type input "*"
click at [1279, 649] on div "Cancelar Publicar Cotización" at bounding box center [1242, 634] width 219 height 41
click at [1269, 634] on button "Publicar Cotización" at bounding box center [1283, 631] width 138 height 34
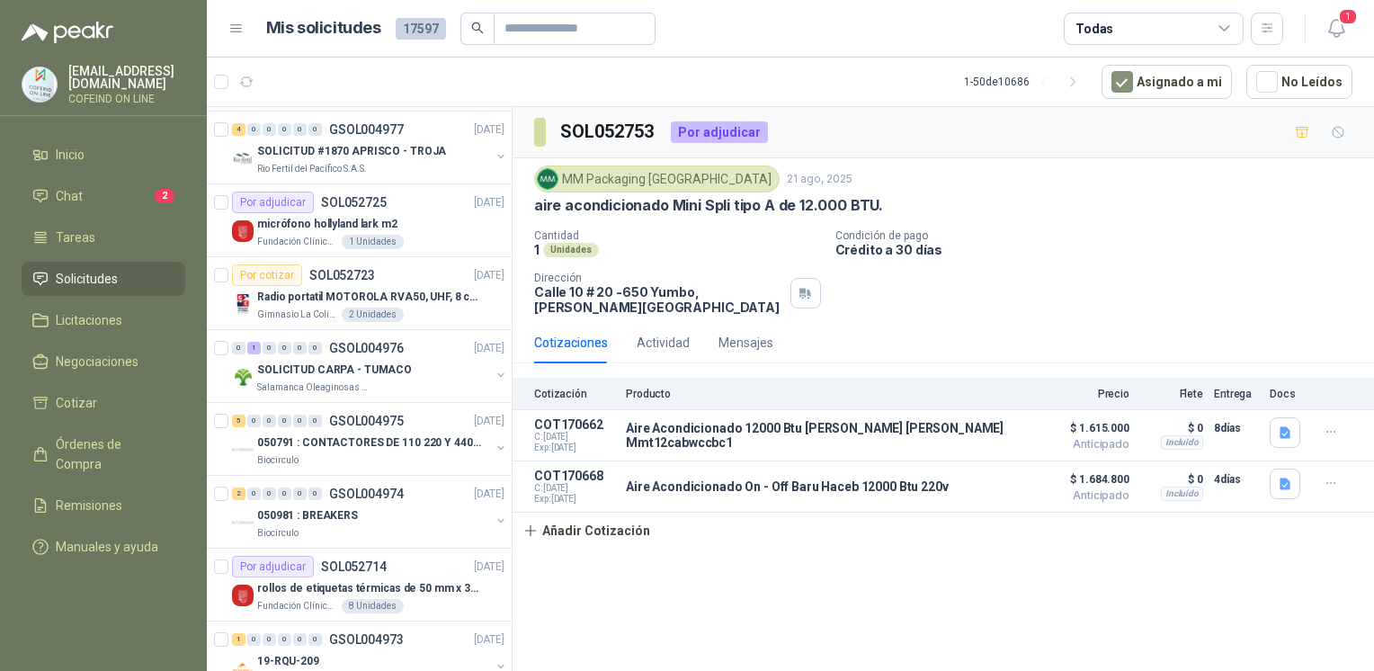
scroll to position [1314, 0]
